Goal: Information Seeking & Learning: Learn about a topic

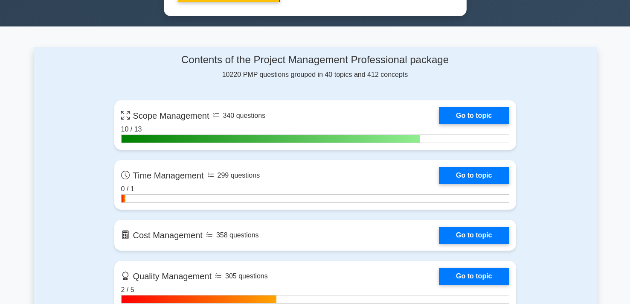
scroll to position [541, 0]
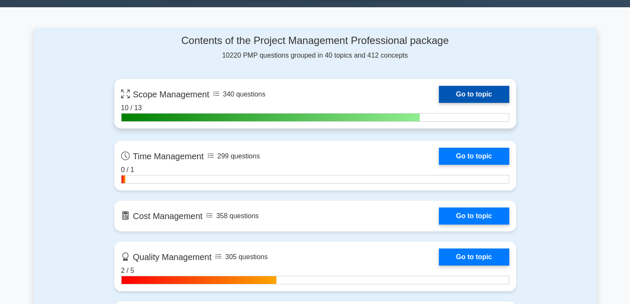
click at [467, 97] on link "Go to topic" at bounding box center [474, 94] width 70 height 17
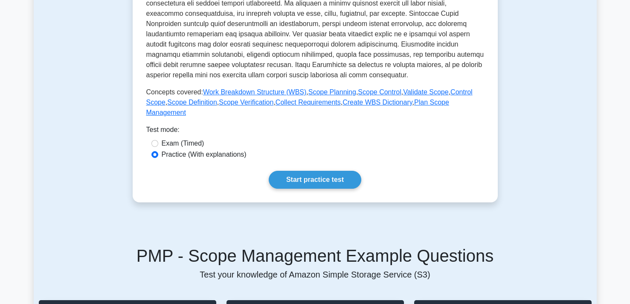
scroll to position [294, 0]
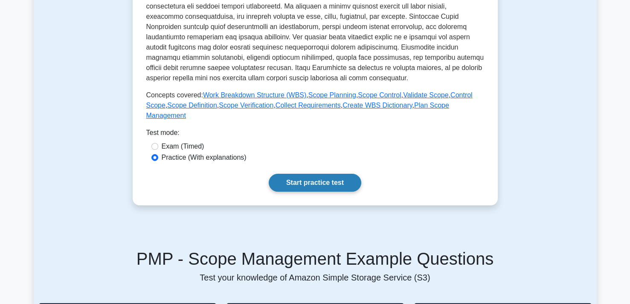
click at [319, 183] on link "Start practice test" at bounding box center [315, 183] width 93 height 18
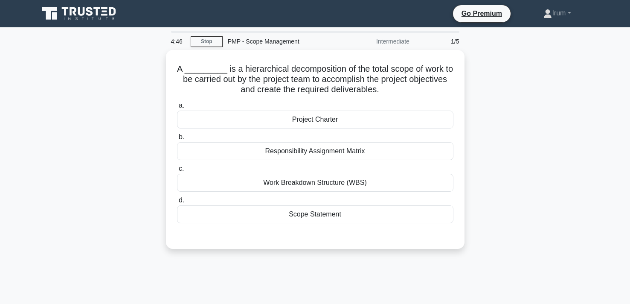
click at [319, 183] on div "Work Breakdown Structure (WBS)" at bounding box center [315, 183] width 277 height 18
click at [177, 172] on input "c. Work Breakdown Structure (WBS)" at bounding box center [177, 169] width 0 height 6
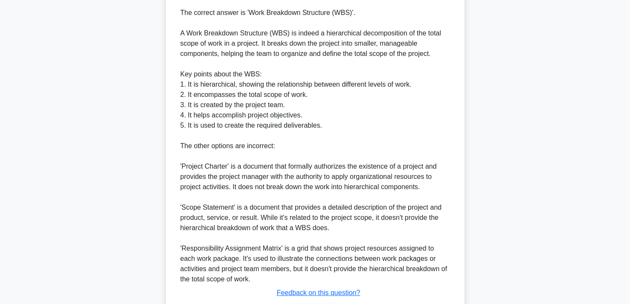
scroll to position [304, 0]
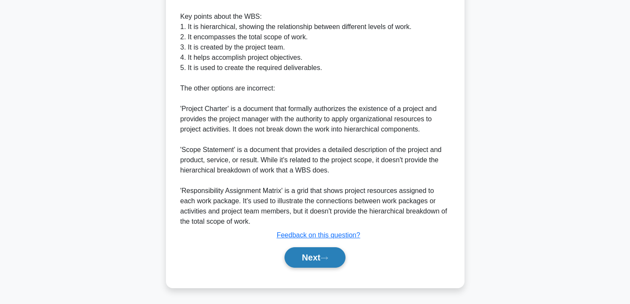
click at [311, 262] on button "Next" at bounding box center [315, 257] width 61 height 20
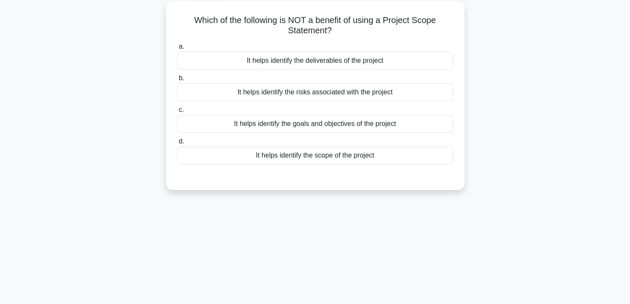
scroll to position [0, 0]
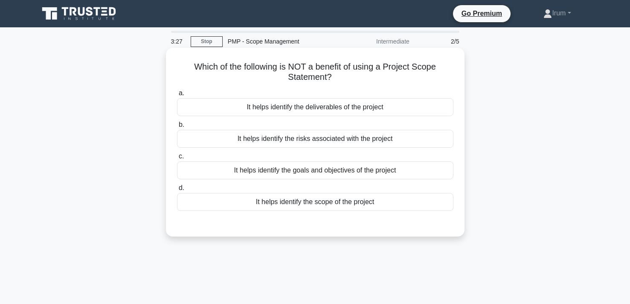
click at [313, 143] on div "It helps identify the risks associated with the project" at bounding box center [315, 139] width 277 height 18
click at [177, 128] on input "b. It helps identify the risks associated with the project" at bounding box center [177, 125] width 0 height 6
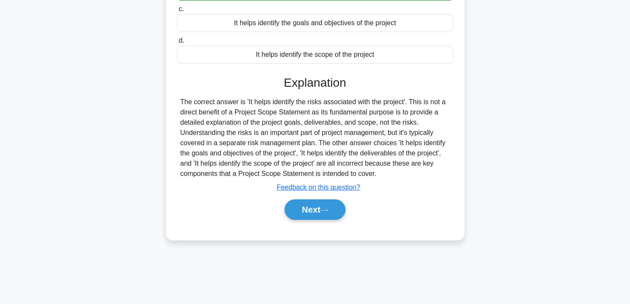
scroll to position [157, 0]
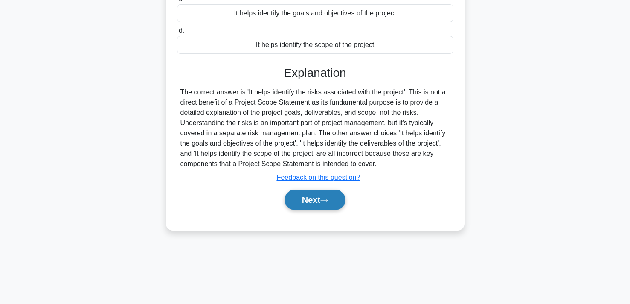
click at [318, 202] on button "Next" at bounding box center [315, 199] width 61 height 20
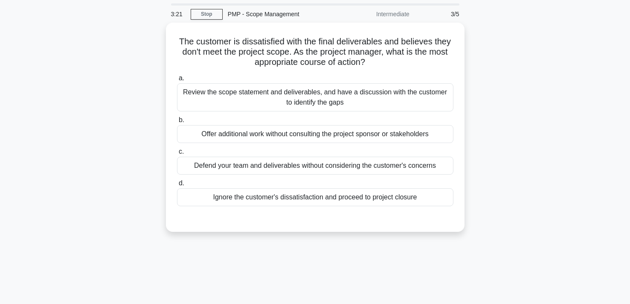
scroll to position [0, 0]
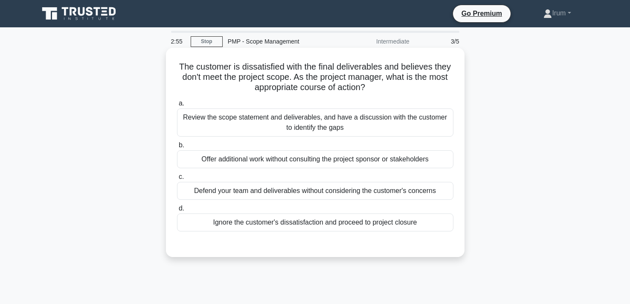
click at [420, 125] on div "Review the scope statement and deliverables, and have a discussion with the cus…" at bounding box center [315, 122] width 277 height 28
click at [177, 106] on input "a. Review the scope statement and deliverables, and have a discussion with the …" at bounding box center [177, 104] width 0 height 6
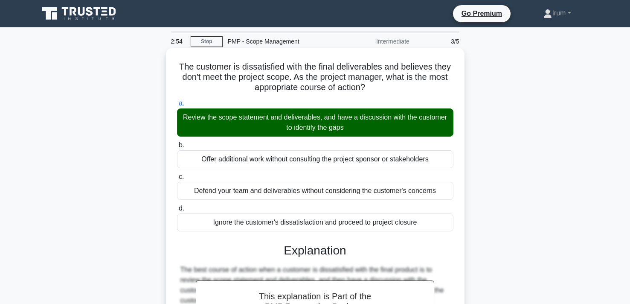
scroll to position [161, 0]
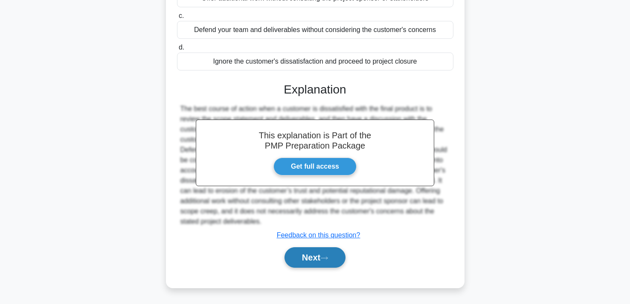
click at [306, 256] on button "Next" at bounding box center [315, 257] width 61 height 20
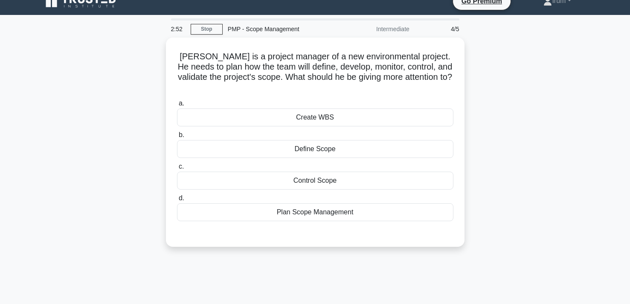
scroll to position [0, 0]
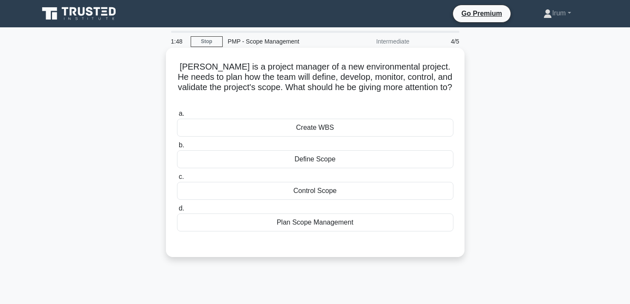
click at [336, 119] on div "Create WBS" at bounding box center [315, 128] width 277 height 18
click at [177, 116] on input "a. Create WBS" at bounding box center [177, 114] width 0 height 6
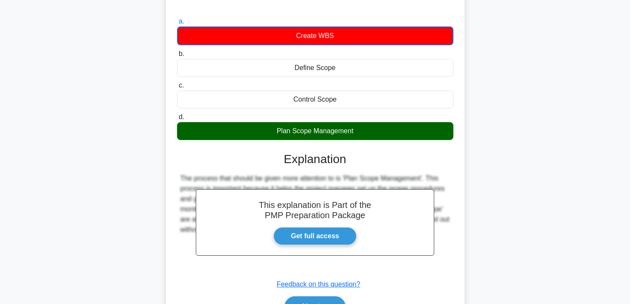
scroll to position [157, 0]
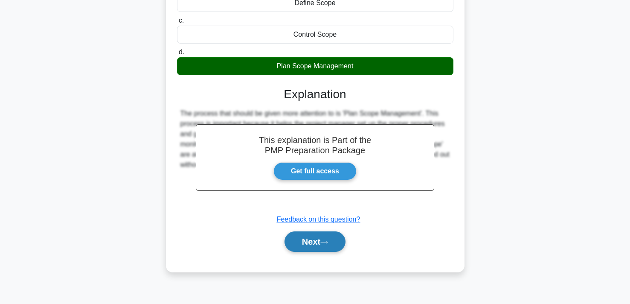
click at [317, 231] on button "Next" at bounding box center [315, 241] width 61 height 20
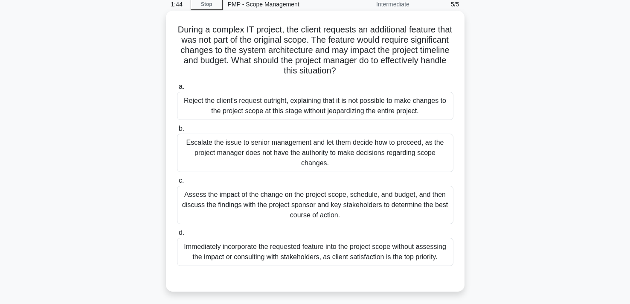
scroll to position [0, 0]
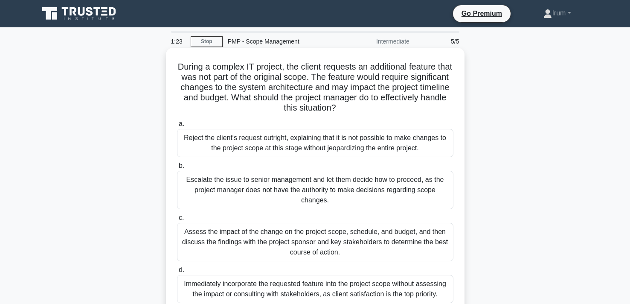
click at [271, 136] on div "Reject the client's request outright, explaining that it is not possible to mak…" at bounding box center [315, 143] width 277 height 28
click at [177, 127] on input "a. Reject the client's request outright, explaining that it is not possible to …" at bounding box center [177, 124] width 0 height 6
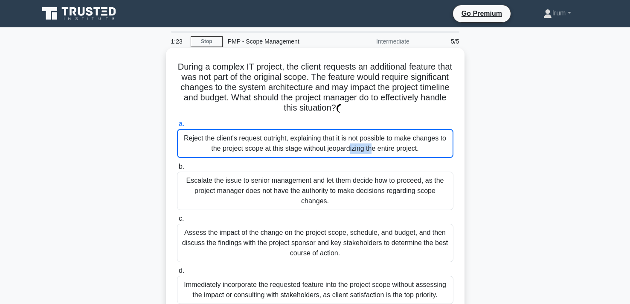
click at [271, 136] on div "Reject the client's request outright, explaining that it is not possible to mak…" at bounding box center [315, 143] width 277 height 29
click at [177, 127] on input "a. Reject the client's request outright, explaining that it is not possible to …" at bounding box center [177, 124] width 0 height 6
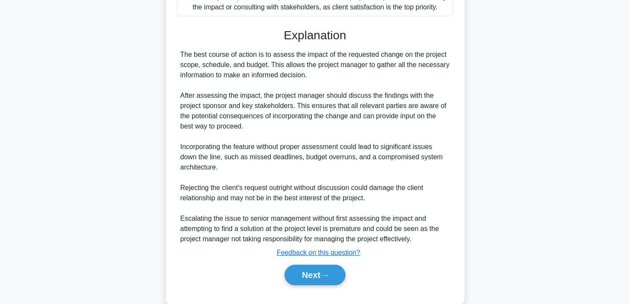
scroll to position [305, 0]
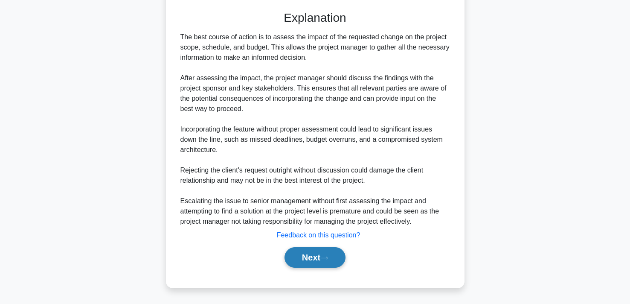
click at [306, 258] on button "Next" at bounding box center [315, 257] width 61 height 20
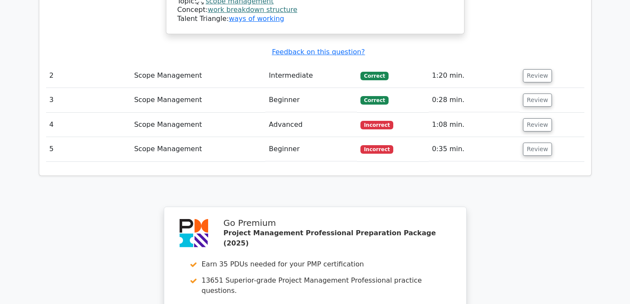
scroll to position [1376, 0]
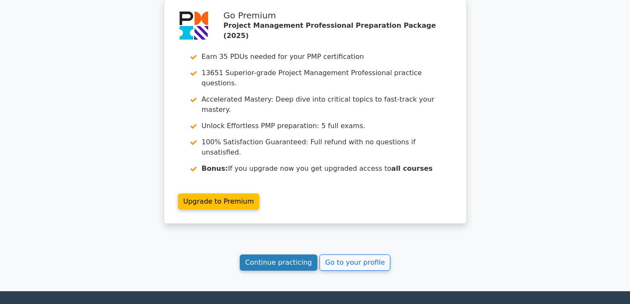
click at [297, 254] on link "Continue practicing" at bounding box center [279, 262] width 78 height 16
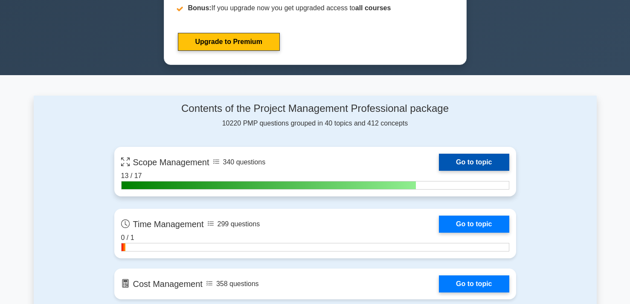
scroll to position [461, 0]
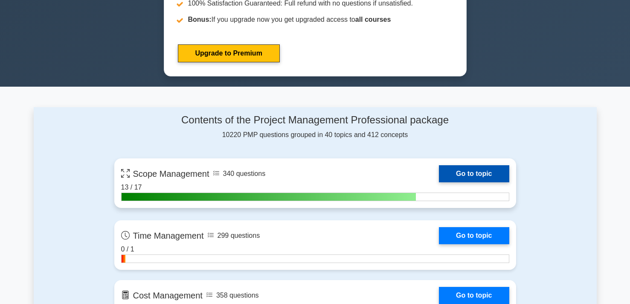
click at [467, 165] on link "Go to topic" at bounding box center [474, 173] width 70 height 17
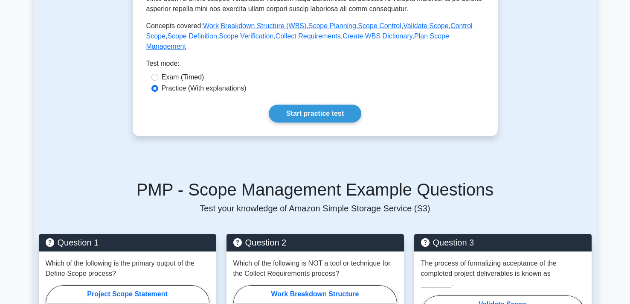
scroll to position [360, 0]
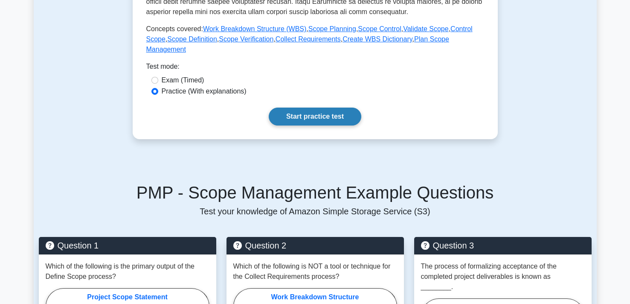
click at [315, 119] on link "Start practice test" at bounding box center [315, 117] width 93 height 18
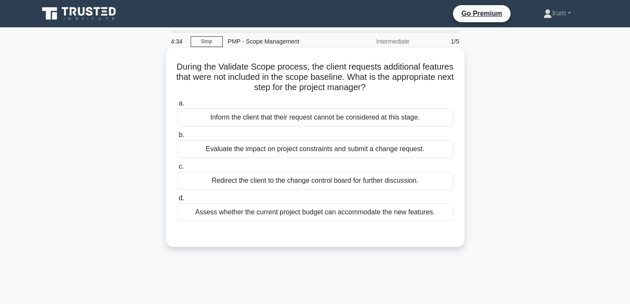
click at [410, 152] on div "Evaluate the impact on project constraints and submit a change request." at bounding box center [315, 149] width 277 height 18
click at [177, 138] on input "b. Evaluate the impact on project constraints and submit a change request." at bounding box center [177, 135] width 0 height 6
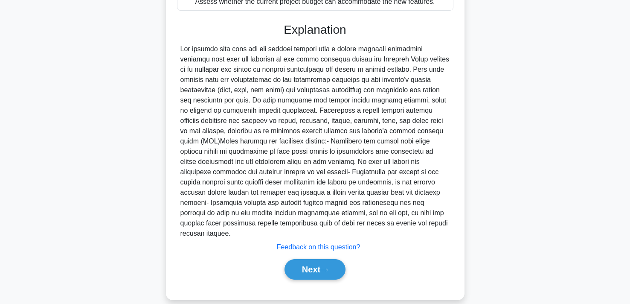
scroll to position [212, 0]
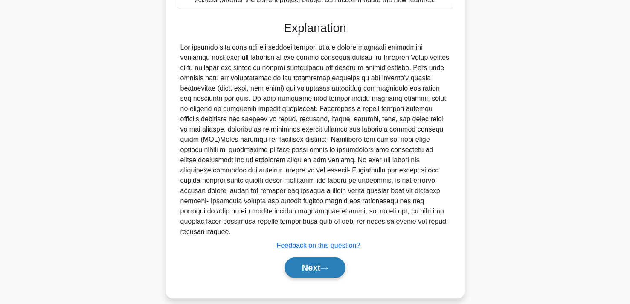
click at [301, 263] on button "Next" at bounding box center [315, 267] width 61 height 20
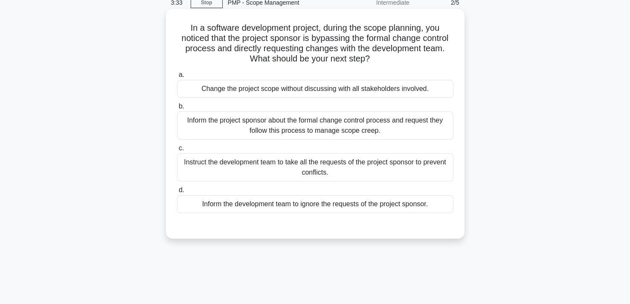
scroll to position [0, 0]
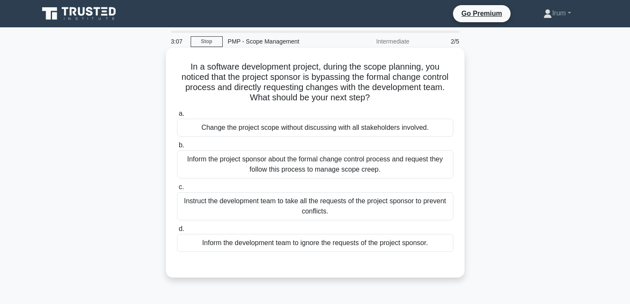
click at [402, 163] on div "Inform the project sponsor about the formal change control process and request …" at bounding box center [315, 164] width 277 height 28
click at [177, 148] on input "b. Inform the project sponsor about the formal change control process and reque…" at bounding box center [177, 146] width 0 height 6
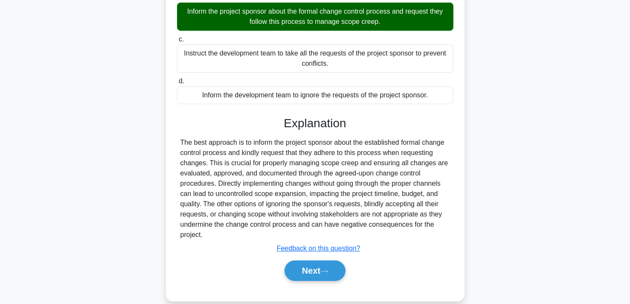
scroll to position [161, 0]
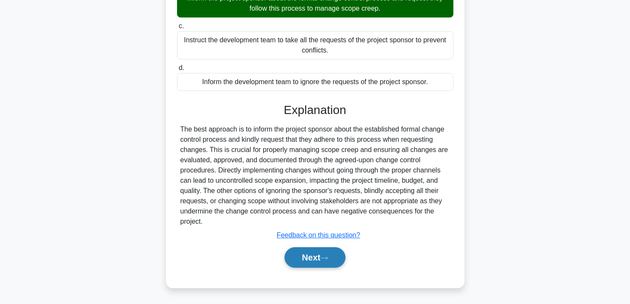
click at [327, 258] on icon at bounding box center [324, 258] width 8 height 5
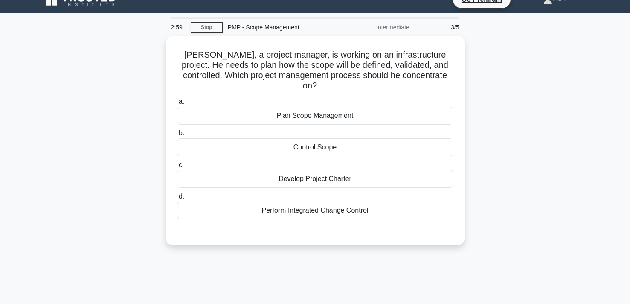
scroll to position [0, 0]
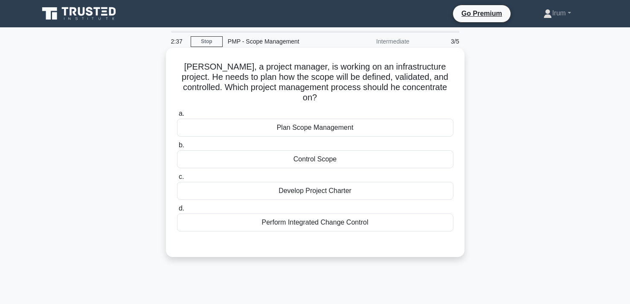
click at [332, 119] on div "Plan Scope Management" at bounding box center [315, 128] width 277 height 18
click at [177, 116] on input "a. Plan Scope Management" at bounding box center [177, 114] width 0 height 6
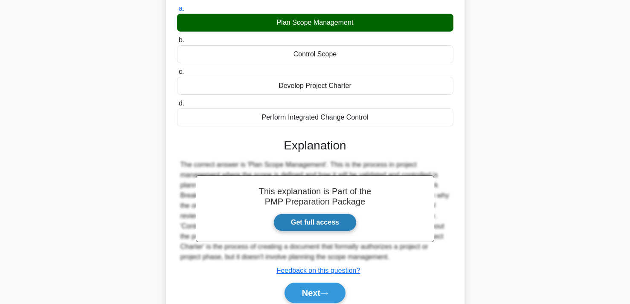
scroll to position [157, 0]
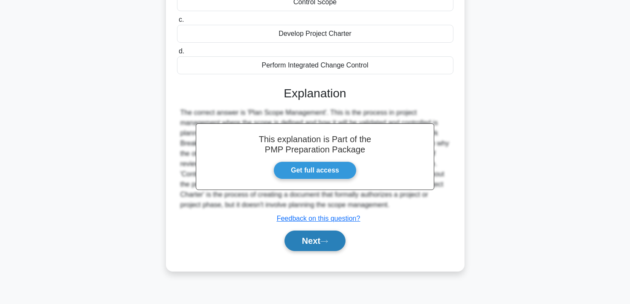
click at [304, 233] on button "Next" at bounding box center [315, 240] width 61 height 20
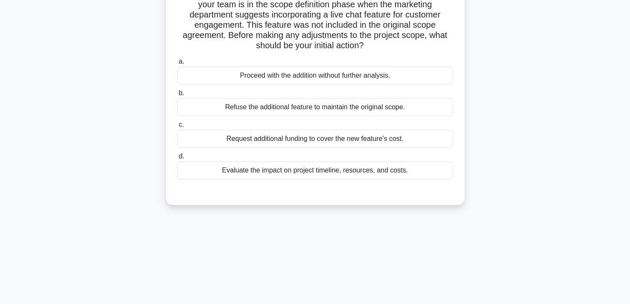
scroll to position [0, 0]
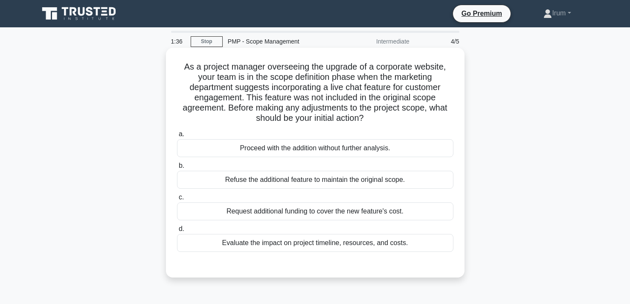
click at [354, 245] on div "Evaluate the impact on project timeline, resources, and costs." at bounding box center [315, 243] width 277 height 18
click at [177, 232] on input "d. Evaluate the impact on project timeline, resources, and costs." at bounding box center [177, 229] width 0 height 6
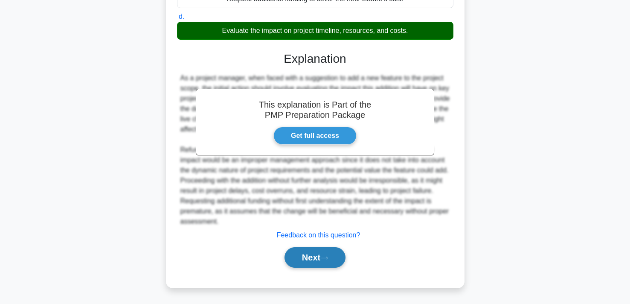
click at [329, 262] on button "Next" at bounding box center [315, 257] width 61 height 20
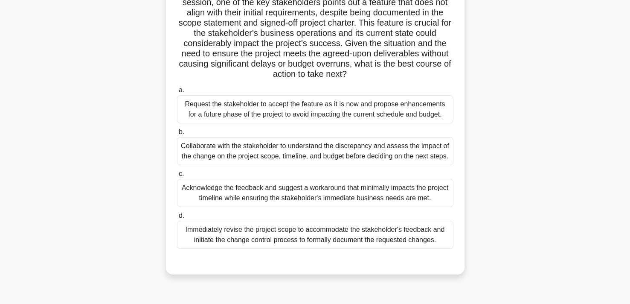
scroll to position [116, 0]
click at [312, 206] on div "Acknowledge the feedback and suggest a workaround that minimally impacts the pr…" at bounding box center [315, 192] width 277 height 28
click at [177, 176] on input "c. Acknowledge the feedback and suggest a workaround that minimally impacts the…" at bounding box center [177, 174] width 0 height 6
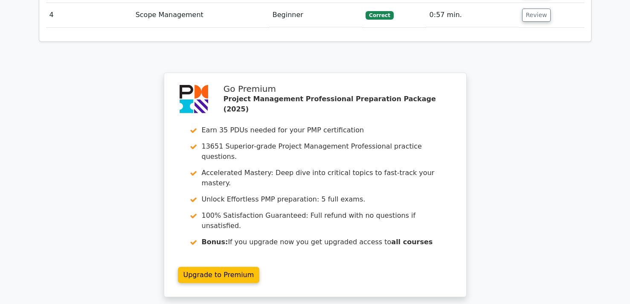
scroll to position [1281, 0]
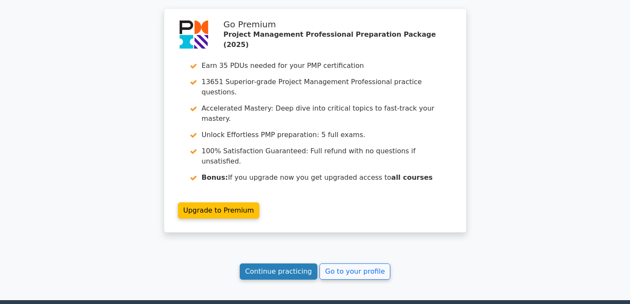
click at [279, 263] on link "Continue practicing" at bounding box center [279, 271] width 78 height 16
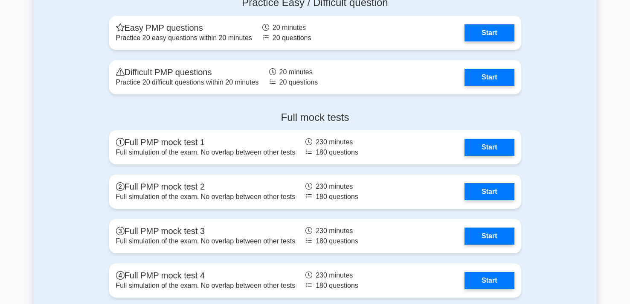
scroll to position [2693, 0]
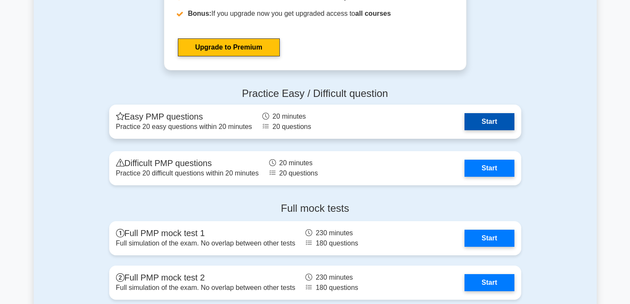
click at [483, 119] on link "Start" at bounding box center [489, 121] width 49 height 17
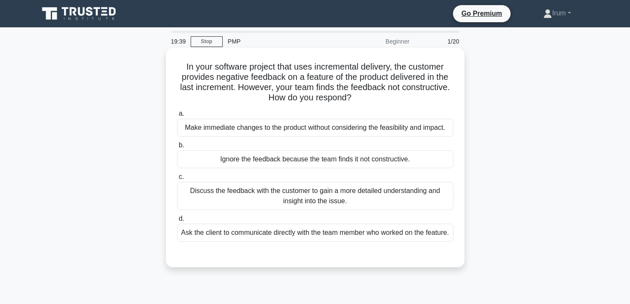
click at [372, 201] on div "Discuss the feedback with the customer to gain a more detailed understanding an…" at bounding box center [315, 196] width 277 height 28
click at [177, 180] on input "c. Discuss the feedback with the customer to gain a more detailed understanding…" at bounding box center [177, 177] width 0 height 6
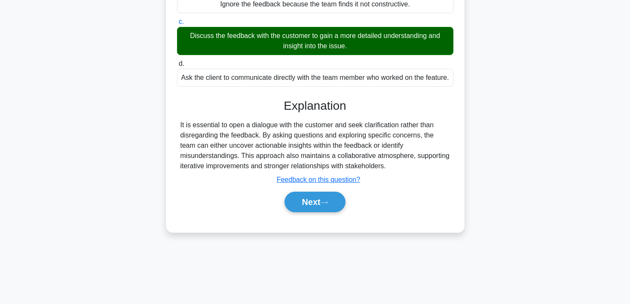
scroll to position [157, 0]
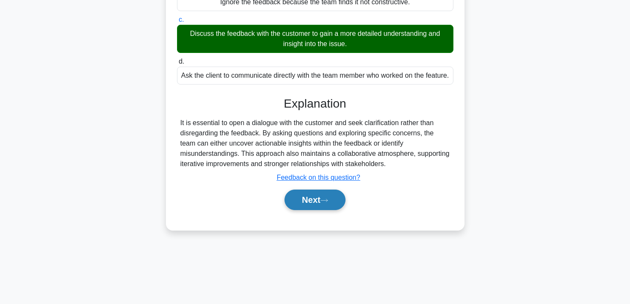
click at [311, 209] on button "Next" at bounding box center [315, 199] width 61 height 20
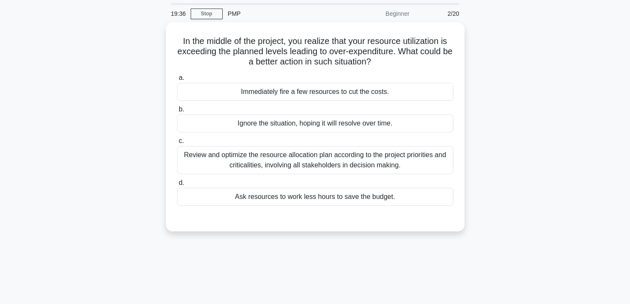
scroll to position [0, 0]
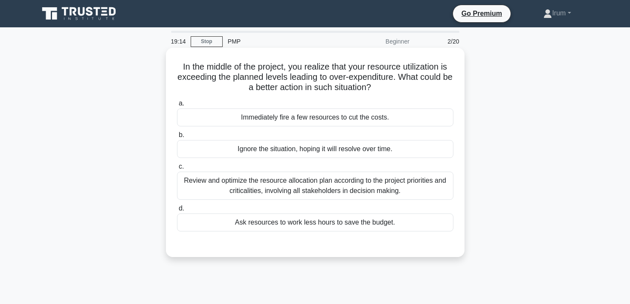
click at [307, 200] on div "Review and optimize the resource allocation plan according to the project prior…" at bounding box center [315, 186] width 277 height 28
click at [177, 169] on input "c. Review and optimize the resource allocation plan according to the project pr…" at bounding box center [177, 167] width 0 height 6
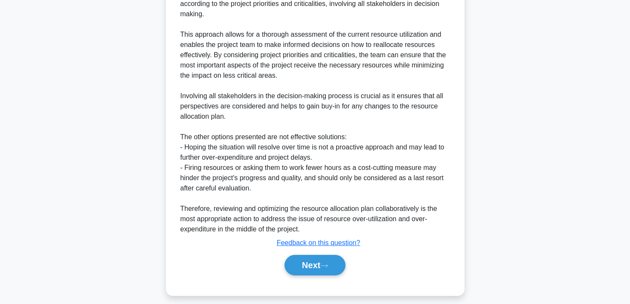
scroll to position [284, 0]
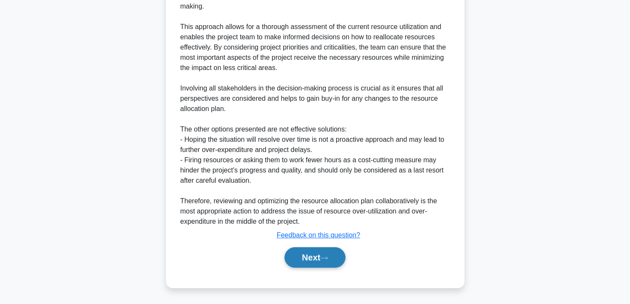
click at [313, 258] on button "Next" at bounding box center [315, 257] width 61 height 20
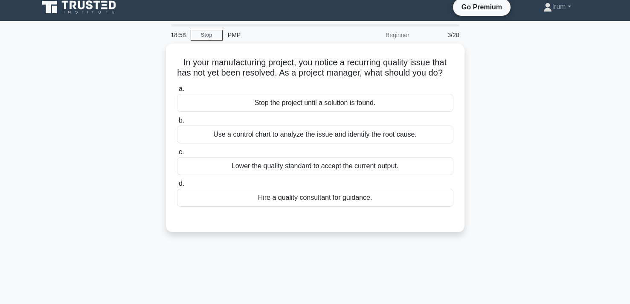
scroll to position [0, 0]
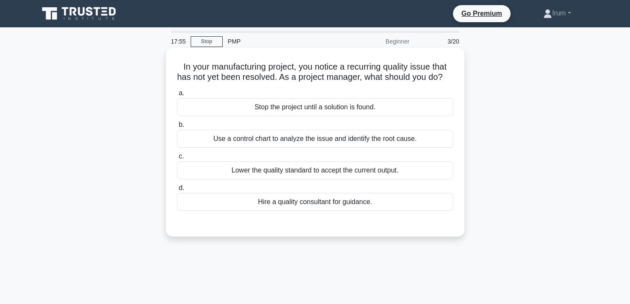
click at [336, 137] on div "Use a control chart to analyze the issue and identify the root cause." at bounding box center [315, 139] width 277 height 18
click at [177, 128] on input "b. Use a control chart to analyze the issue and identify the root cause." at bounding box center [177, 125] width 0 height 6
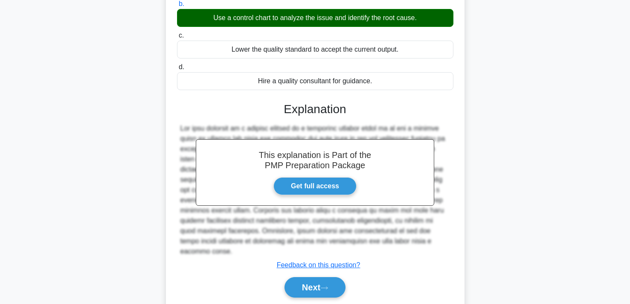
scroll to position [157, 0]
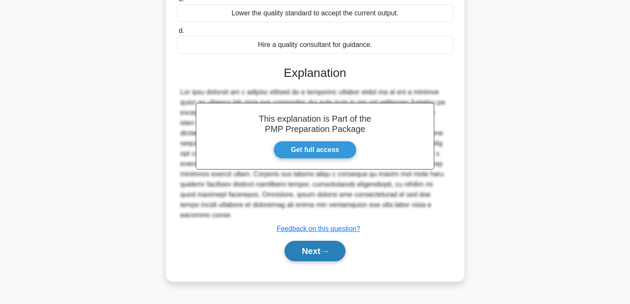
click at [317, 242] on button "Next" at bounding box center [315, 251] width 61 height 20
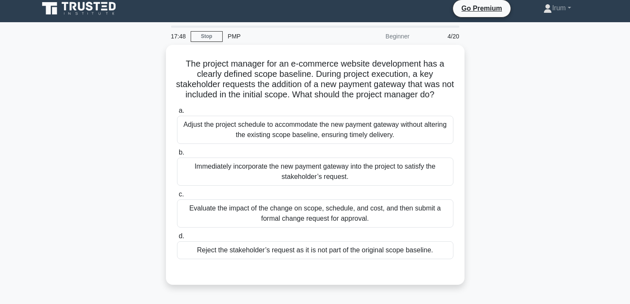
scroll to position [0, 0]
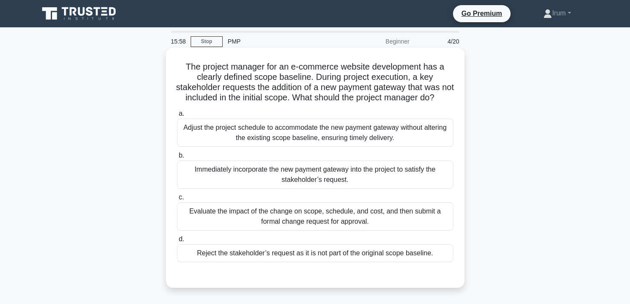
click at [357, 215] on div "Evaluate the impact of the change on scope, schedule, and cost, and then submit…" at bounding box center [315, 216] width 277 height 28
click at [177, 200] on input "c. Evaluate the impact of the change on scope, schedule, and cost, and then sub…" at bounding box center [177, 198] width 0 height 6
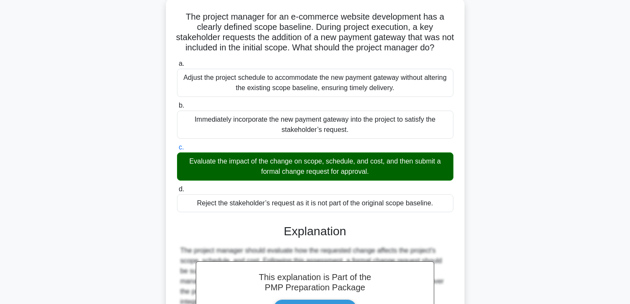
scroll to position [171, 0]
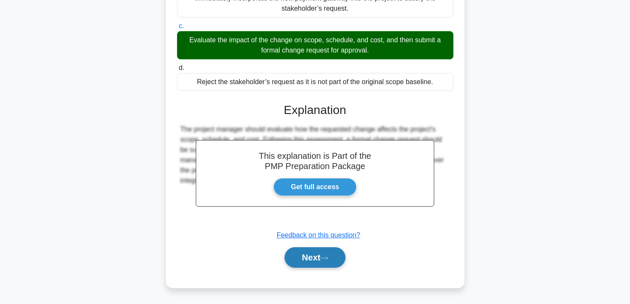
click at [332, 260] on button "Next" at bounding box center [315, 257] width 61 height 20
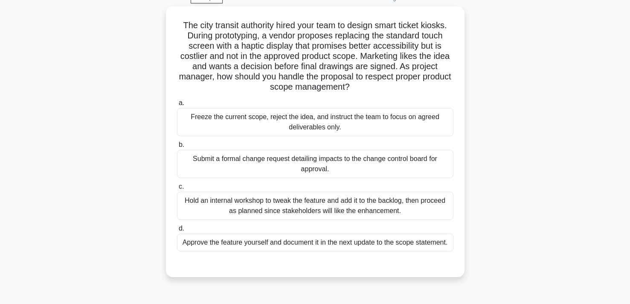
scroll to position [45, 0]
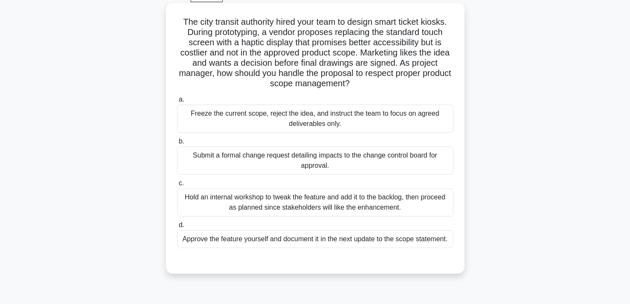
click at [396, 166] on div "Submit a formal change request detailing impacts to the change control board fo…" at bounding box center [315, 160] width 277 height 28
click at [177, 144] on input "b. Submit a formal change request detailing impacts to the change control board…" at bounding box center [177, 142] width 0 height 6
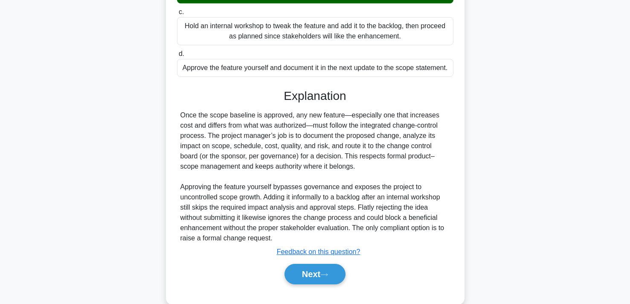
scroll to position [216, 0]
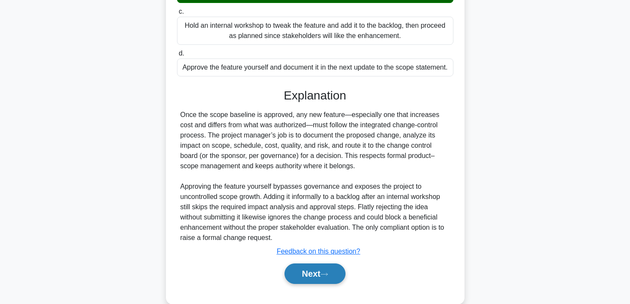
click at [322, 279] on button "Next" at bounding box center [315, 273] width 61 height 20
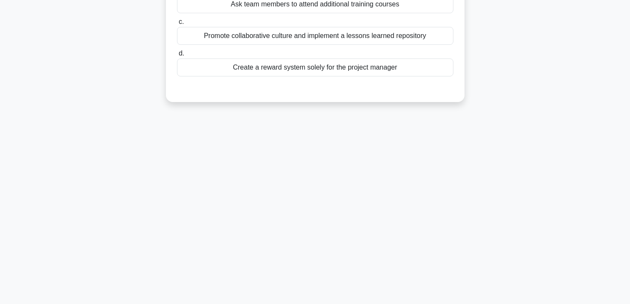
scroll to position [0, 0]
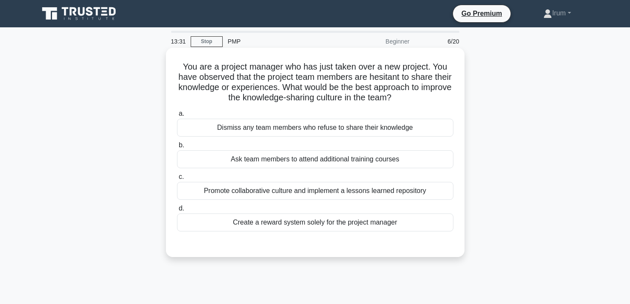
click at [403, 196] on div "Promote collaborative culture and implement a lessons learned repository" at bounding box center [315, 191] width 277 height 18
click at [177, 180] on input "c. Promote collaborative culture and implement a lessons learned repository" at bounding box center [177, 177] width 0 height 6
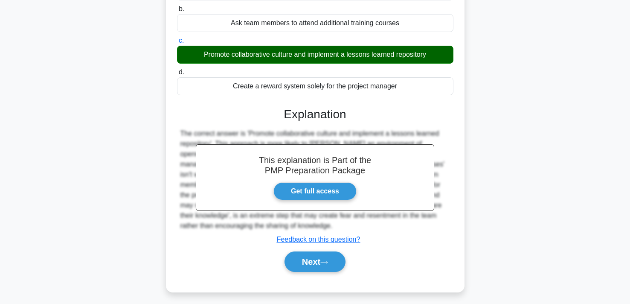
scroll to position [157, 0]
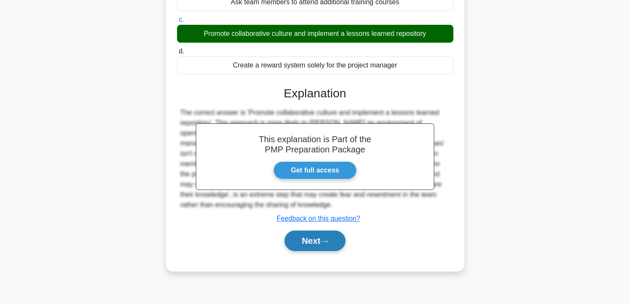
click at [324, 245] on button "Next" at bounding box center [315, 240] width 61 height 20
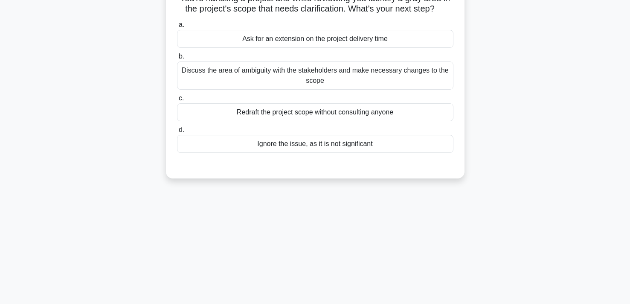
scroll to position [0, 0]
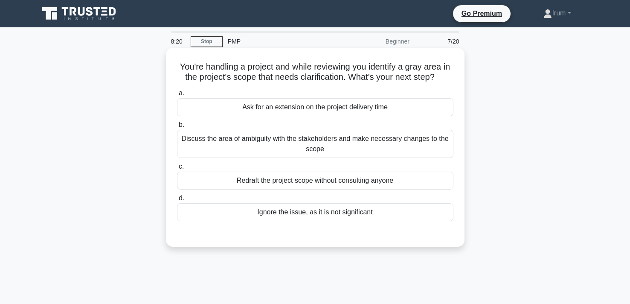
click at [289, 157] on div "Discuss the area of ambiguity with the stakeholders and make necessary changes …" at bounding box center [315, 144] width 277 height 28
click at [177, 128] on input "b. Discuss the area of ambiguity with the stakeholders and make necessary chang…" at bounding box center [177, 125] width 0 height 6
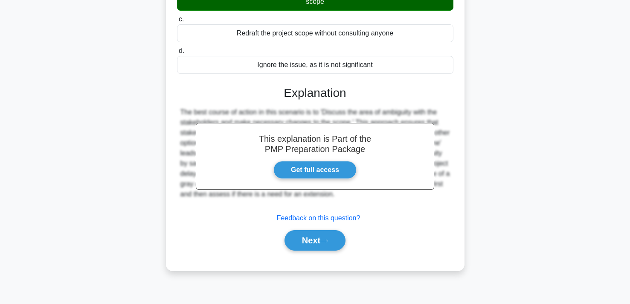
scroll to position [157, 0]
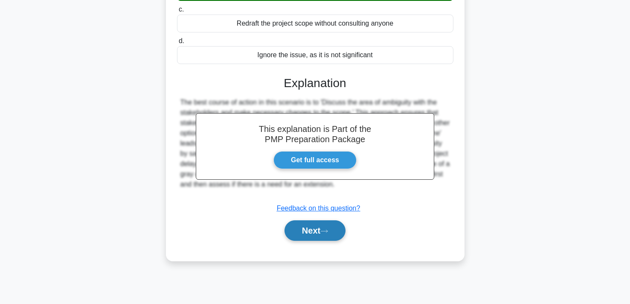
click at [329, 235] on button "Next" at bounding box center [315, 230] width 61 height 20
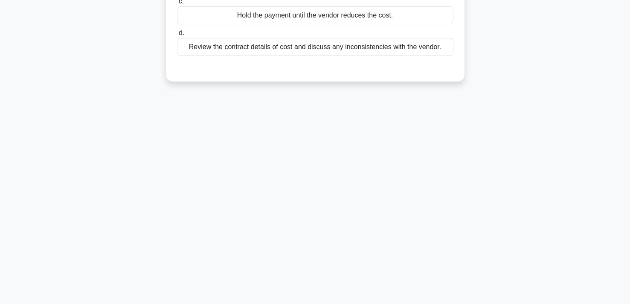
scroll to position [0, 0]
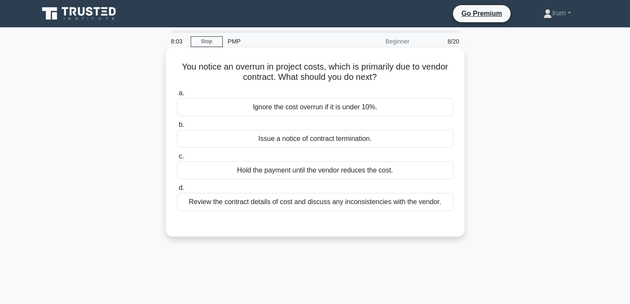
click at [358, 201] on div "Review the contract details of cost and discuss any inconsistencies with the ve…" at bounding box center [315, 202] width 277 height 18
click at [177, 191] on input "d. Review the contract details of cost and discuss any inconsistencies with the…" at bounding box center [177, 188] width 0 height 6
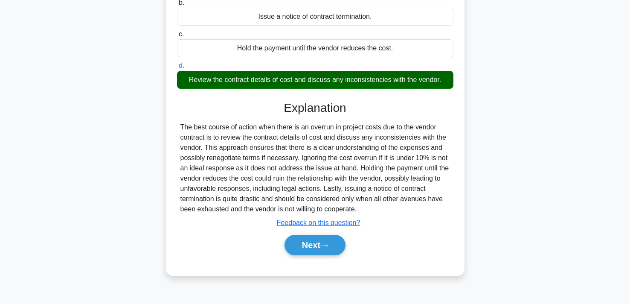
scroll to position [157, 0]
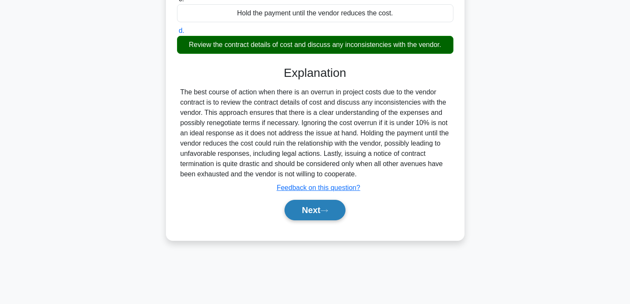
click at [313, 213] on button "Next" at bounding box center [315, 210] width 61 height 20
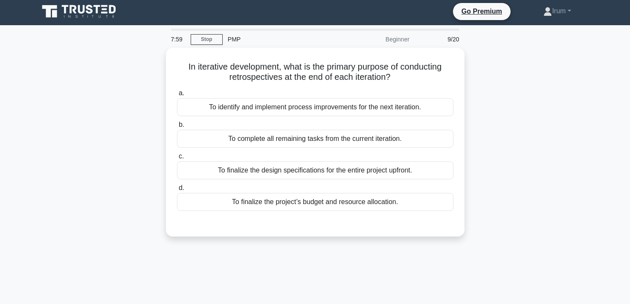
scroll to position [0, 0]
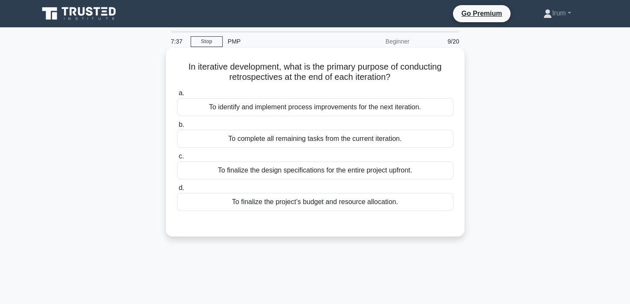
click at [439, 111] on div "To identify and implement process improvements for the next iteration." at bounding box center [315, 107] width 277 height 18
click at [177, 96] on input "a. To identify and implement process improvements for the next iteration." at bounding box center [177, 93] width 0 height 6
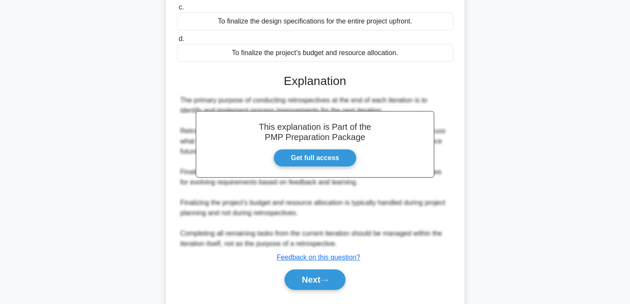
scroll to position [171, 0]
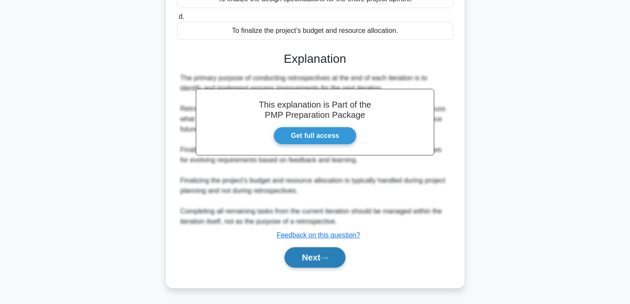
click at [323, 262] on button "Next" at bounding box center [315, 257] width 61 height 20
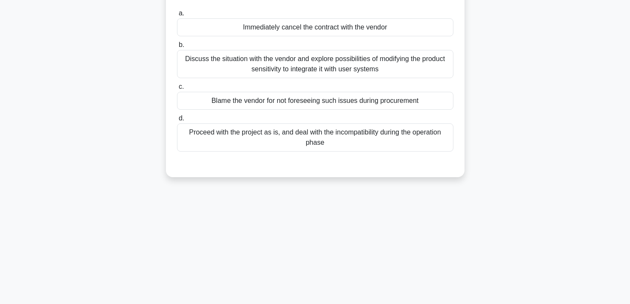
scroll to position [0, 0]
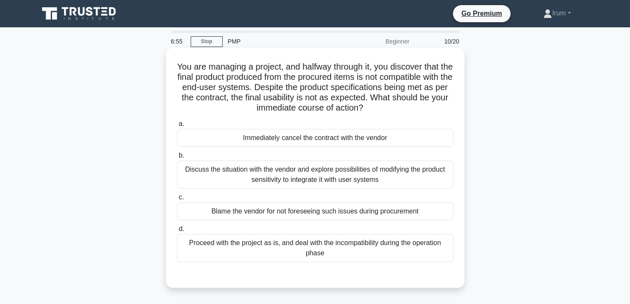
click at [420, 170] on div "Discuss the situation with the vendor and explore possibilities of modifying th…" at bounding box center [315, 174] width 277 height 28
click at [177, 158] on input "b. Discuss the situation with the vendor and explore possibilities of modifying…" at bounding box center [177, 156] width 0 height 6
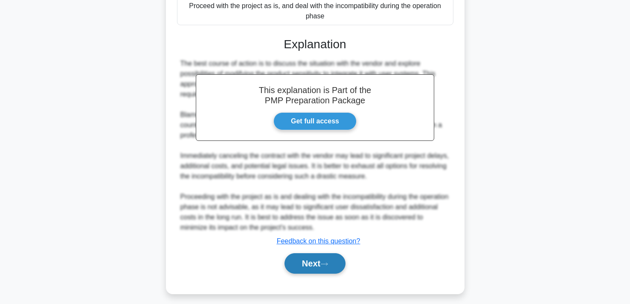
click at [320, 257] on button "Next" at bounding box center [315, 263] width 61 height 20
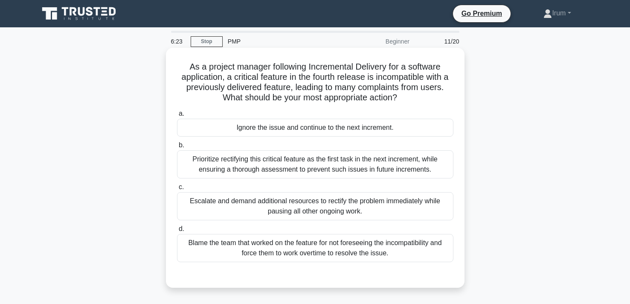
click at [316, 155] on div "Prioritize rectifying this critical feature as the first task in the next incre…" at bounding box center [315, 164] width 277 height 28
click at [177, 148] on input "b. Prioritize rectifying this critical feature as the first task in the next in…" at bounding box center [177, 146] width 0 height 6
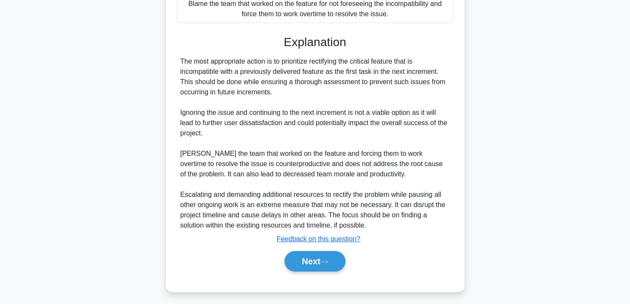
scroll to position [243, 0]
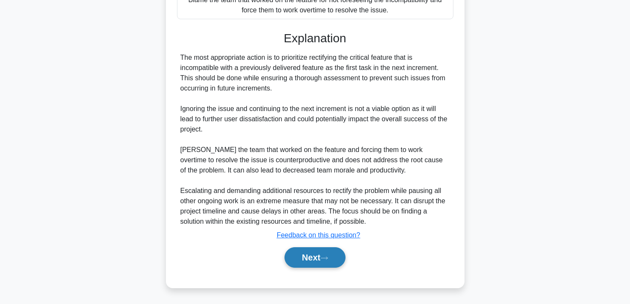
click at [328, 258] on icon at bounding box center [324, 257] width 7 height 3
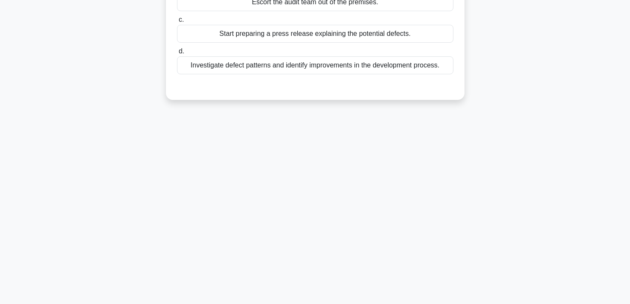
scroll to position [0, 0]
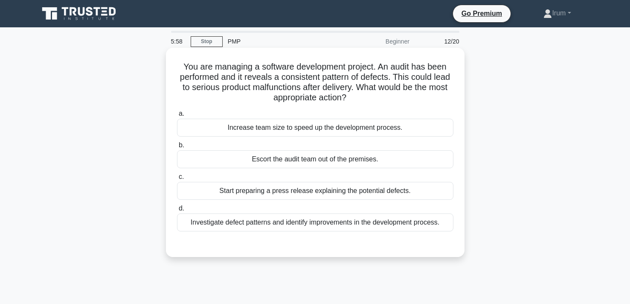
click at [378, 227] on div "Investigate defect patterns and identify improvements in the development proces…" at bounding box center [315, 222] width 277 height 18
click at [177, 211] on input "d. Investigate defect patterns and identify improvements in the development pro…" at bounding box center [177, 209] width 0 height 6
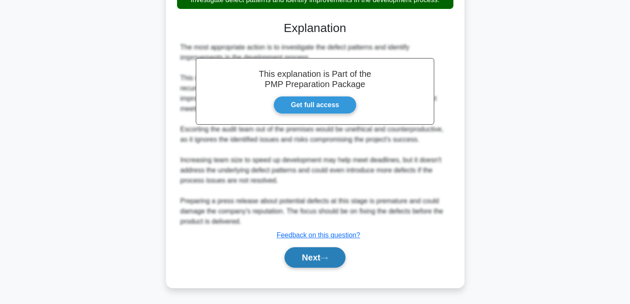
click at [326, 253] on button "Next" at bounding box center [315, 257] width 61 height 20
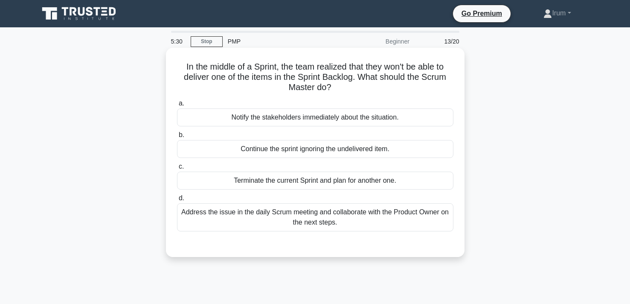
click at [384, 226] on div "Address the issue in the daily Scrum meeting and collaborate with the Product O…" at bounding box center [315, 217] width 277 height 28
click at [177, 201] on input "d. Address the issue in the daily Scrum meeting and collaborate with the Produc…" at bounding box center [177, 198] width 0 height 6
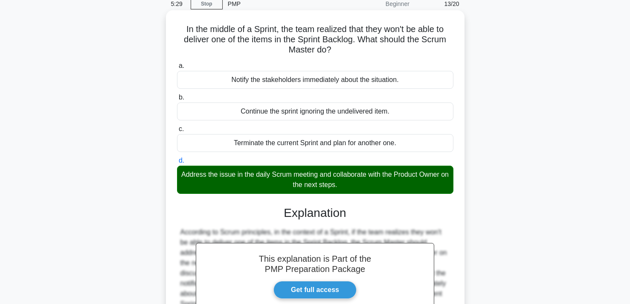
scroll to position [161, 0]
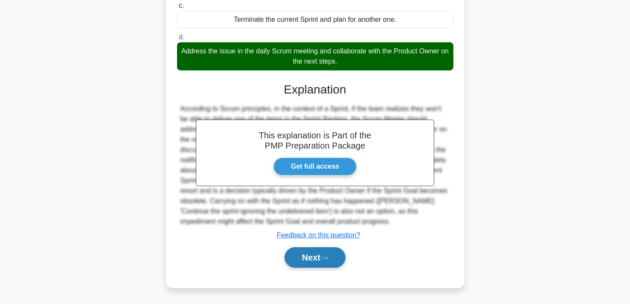
click at [319, 253] on button "Next" at bounding box center [315, 257] width 61 height 20
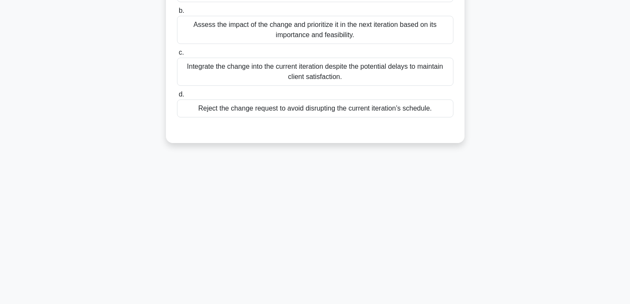
scroll to position [0, 0]
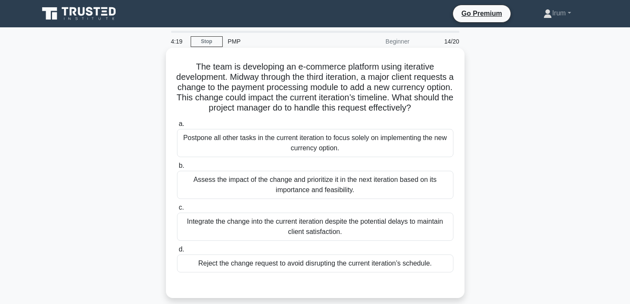
click at [373, 186] on div "Assess the impact of the change and prioritize it in the next iteration based o…" at bounding box center [315, 185] width 277 height 28
click at [177, 169] on input "b. Assess the impact of the change and prioritize it in the next iteration base…" at bounding box center [177, 166] width 0 height 6
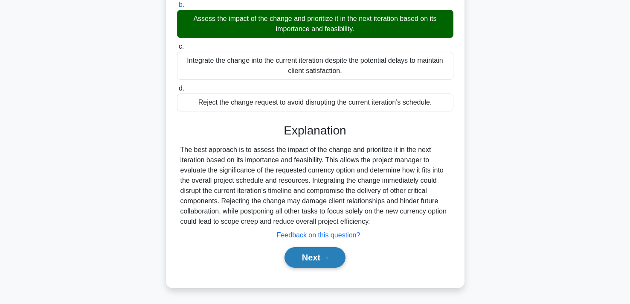
click at [321, 259] on button "Next" at bounding box center [315, 257] width 61 height 20
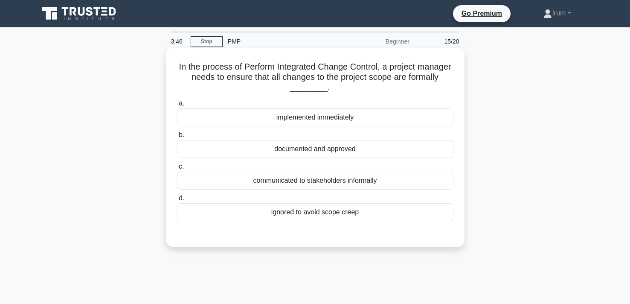
click at [419, 232] on div at bounding box center [315, 229] width 277 height 7
click at [401, 153] on div "documented and approved" at bounding box center [315, 149] width 277 height 18
click at [177, 138] on input "b. documented and approved" at bounding box center [177, 135] width 0 height 6
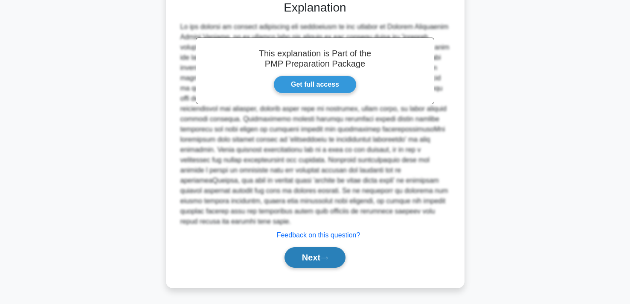
click at [303, 256] on button "Next" at bounding box center [315, 257] width 61 height 20
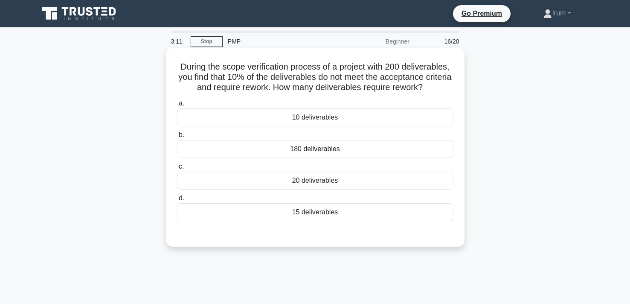
click at [331, 183] on div "20 deliverables" at bounding box center [315, 181] width 277 height 18
click at [177, 169] on input "c. 20 deliverables" at bounding box center [177, 167] width 0 height 6
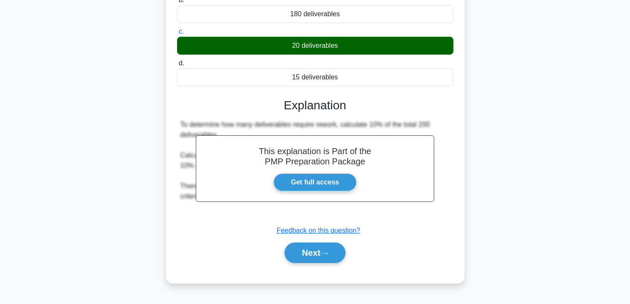
scroll to position [157, 0]
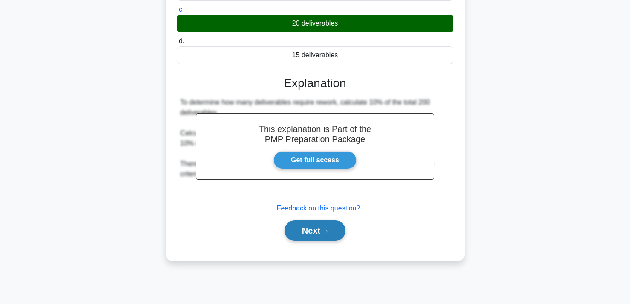
click at [305, 223] on button "Next" at bounding box center [315, 230] width 61 height 20
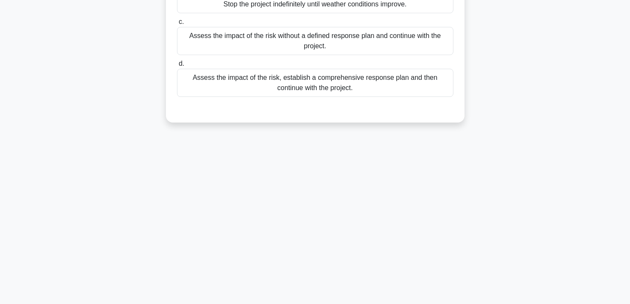
scroll to position [0, 0]
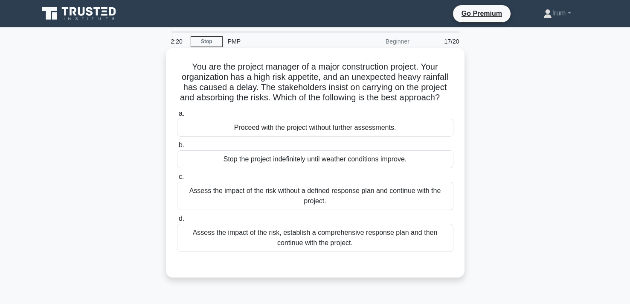
click at [376, 237] on div "Assess the impact of the risk, establish a comprehensive response plan and then…" at bounding box center [315, 238] width 277 height 28
click at [177, 221] on input "d. Assess the impact of the risk, establish a comprehensive response plan and t…" at bounding box center [177, 219] width 0 height 6
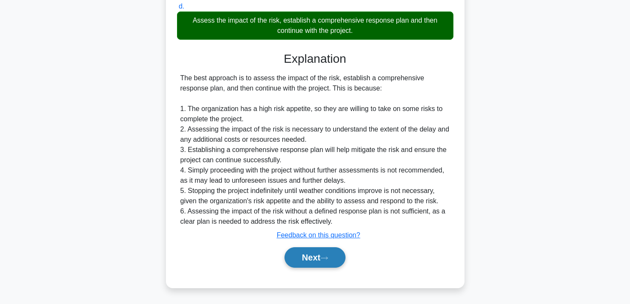
click at [314, 260] on button "Next" at bounding box center [315, 257] width 61 height 20
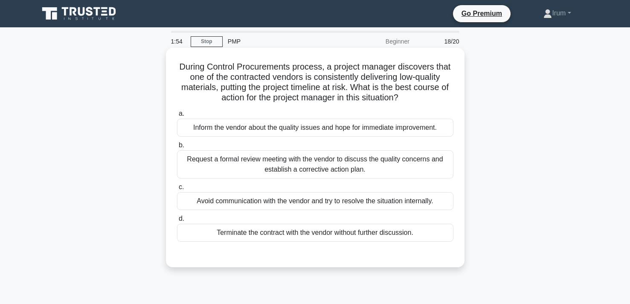
click at [378, 172] on div "Request a formal review meeting with the vendor to discuss the quality concerns…" at bounding box center [315, 164] width 277 height 28
click at [177, 148] on input "b. Request a formal review meeting with the vendor to discuss the quality conce…" at bounding box center [177, 146] width 0 height 6
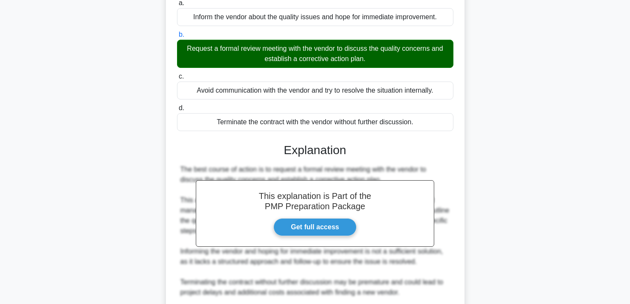
scroll to position [222, 0]
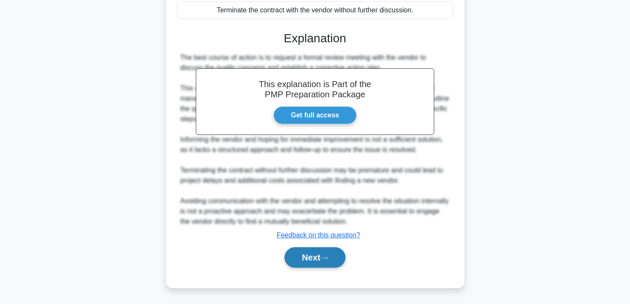
click at [309, 251] on button "Next" at bounding box center [315, 257] width 61 height 20
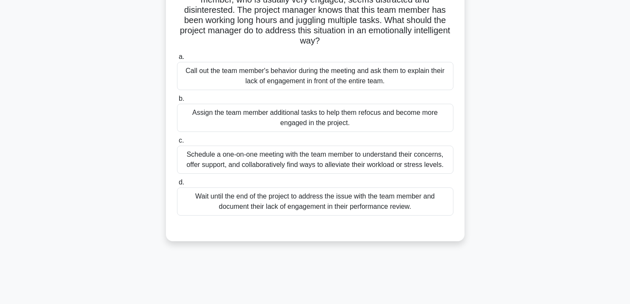
scroll to position [80, 0]
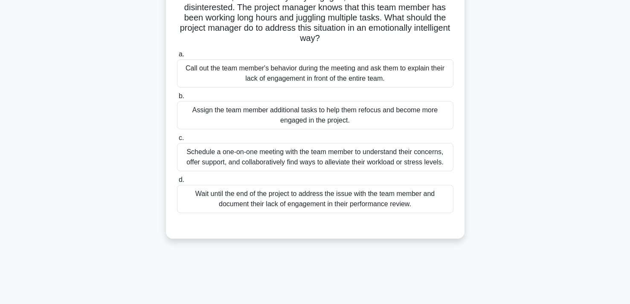
click at [367, 162] on div "Schedule a one-on-one meeting with the team member to understand their concerns…" at bounding box center [315, 157] width 277 height 28
click at [177, 141] on input "c. Schedule a one-on-one meeting with the team member to understand their conce…" at bounding box center [177, 138] width 0 height 6
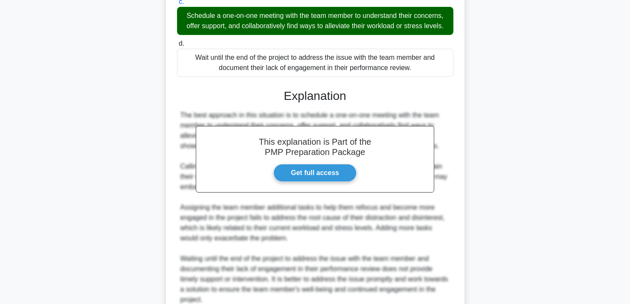
scroll to position [294, 0]
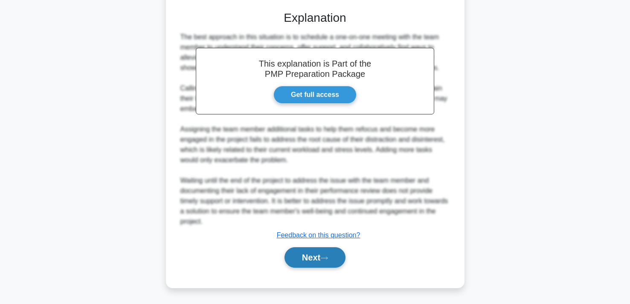
click at [322, 254] on button "Next" at bounding box center [315, 257] width 61 height 20
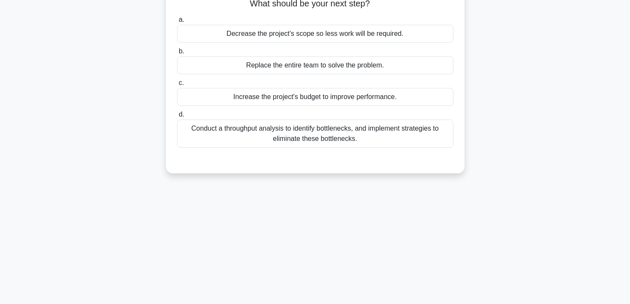
scroll to position [0, 0]
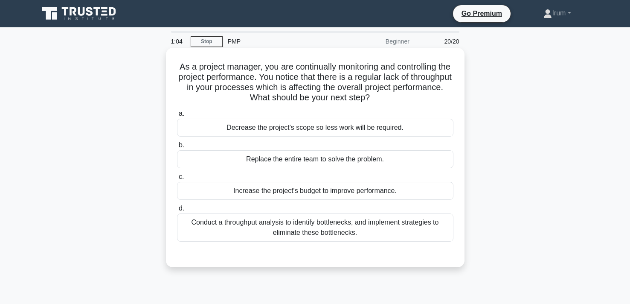
click at [378, 228] on div "Conduct a throughput analysis to identify bottlenecks, and implement strategies…" at bounding box center [315, 227] width 277 height 28
click at [177, 211] on input "d. Conduct a throughput analysis to identify bottlenecks, and implement strateg…" at bounding box center [177, 209] width 0 height 6
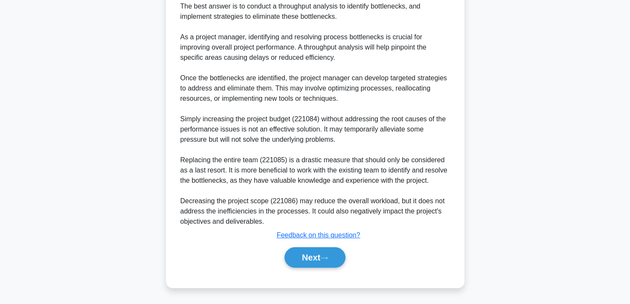
scroll to position [284, 0]
click at [311, 255] on button "Next" at bounding box center [315, 257] width 61 height 20
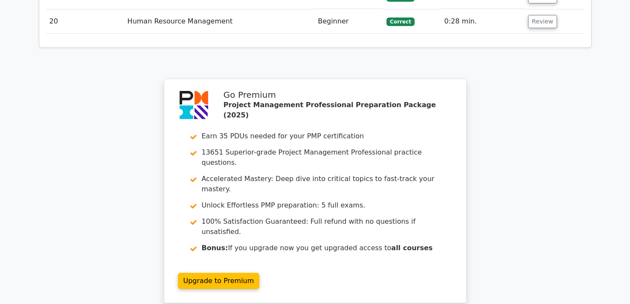
scroll to position [1744, 0]
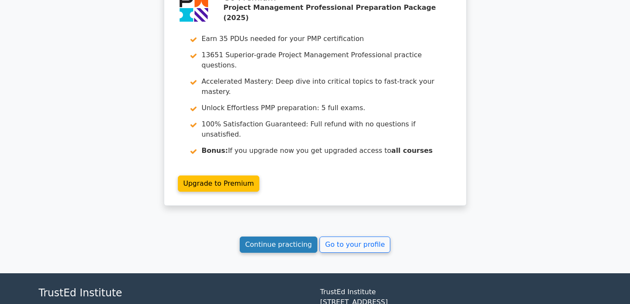
click at [293, 236] on link "Continue practicing" at bounding box center [279, 244] width 78 height 16
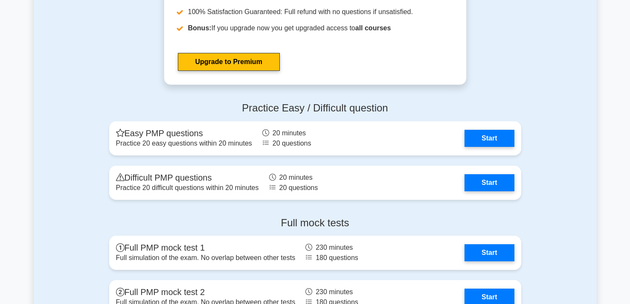
scroll to position [2748, 0]
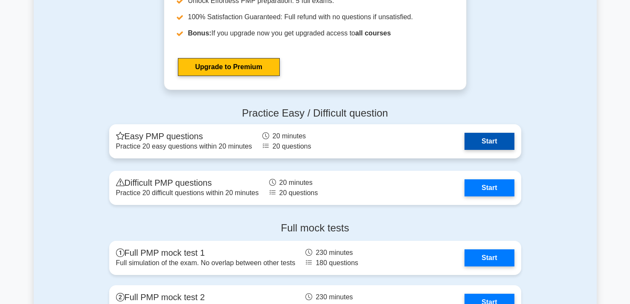
click at [474, 140] on link "Start" at bounding box center [489, 141] width 49 height 17
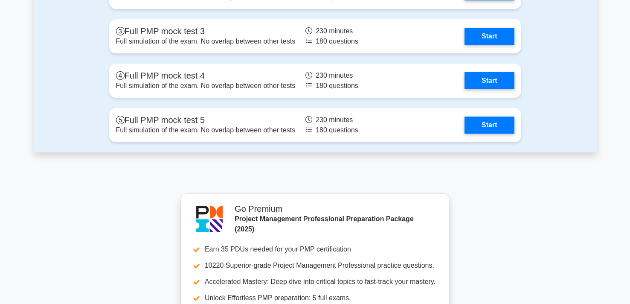
scroll to position [3003, 0]
